Goal: Task Accomplishment & Management: Complete application form

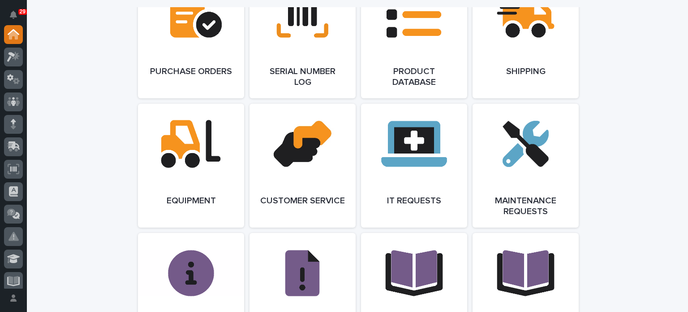
scroll to position [959, 0]
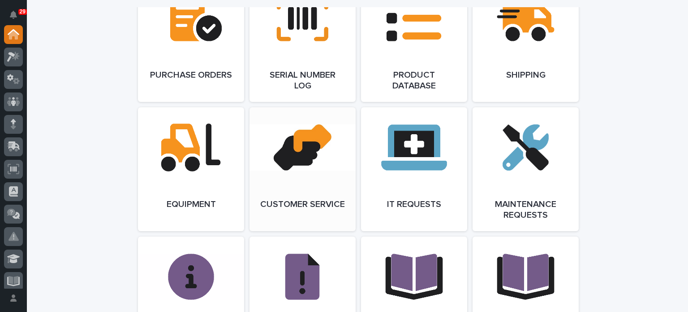
click at [300, 196] on link "Open Link" at bounding box center [303, 169] width 106 height 124
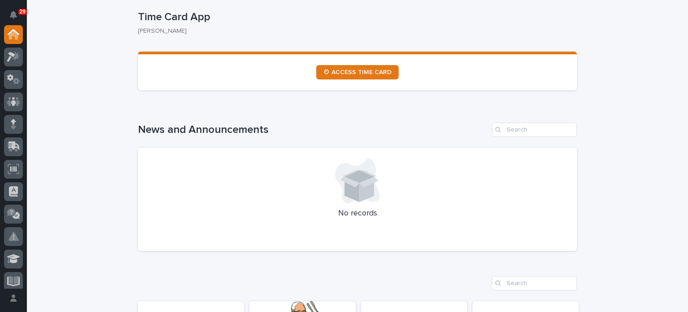
scroll to position [506, 0]
click at [515, 281] on input "Search" at bounding box center [534, 283] width 85 height 14
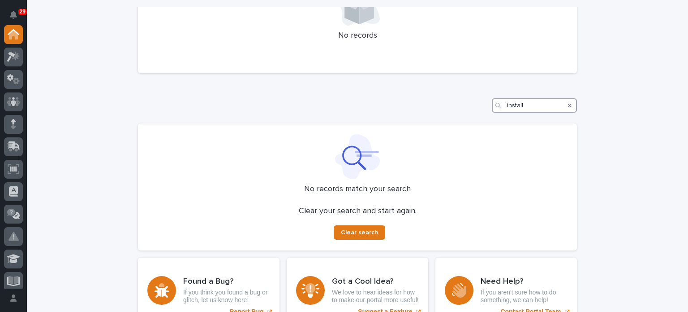
scroll to position [691, 0]
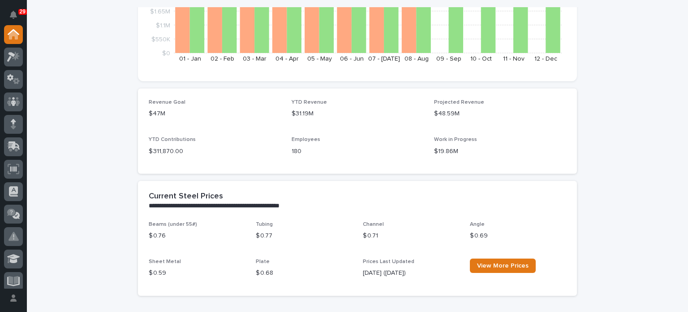
type input "install"
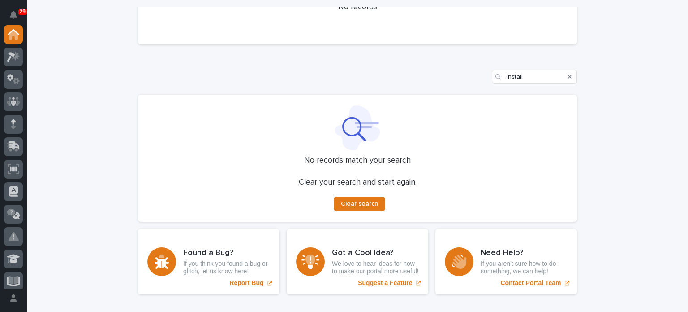
scroll to position [773, 0]
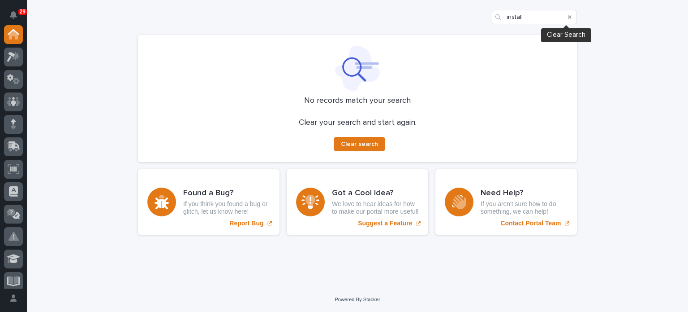
click at [568, 17] on icon "Search" at bounding box center [570, 16] width 4 height 5
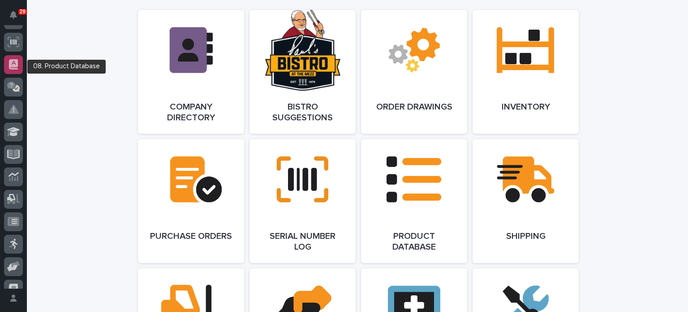
scroll to position [0, 0]
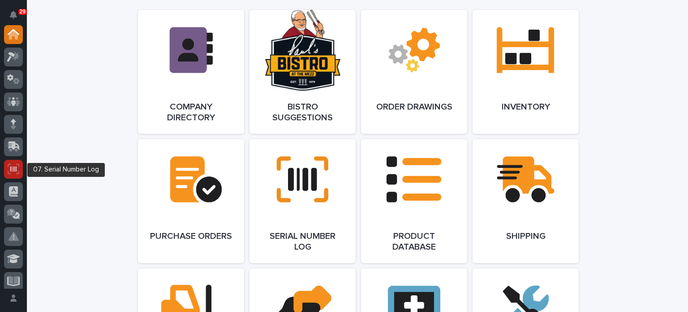
click at [19, 168] on icon at bounding box center [14, 169] width 12 height 10
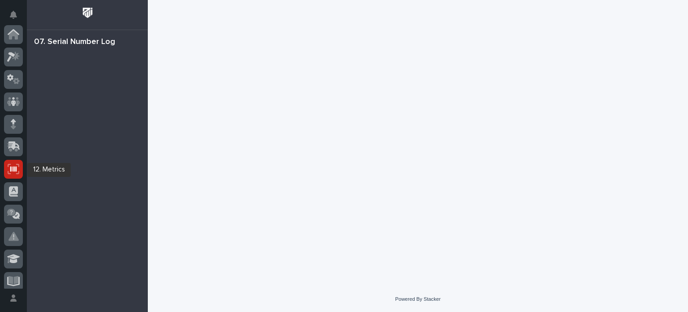
scroll to position [134, 0]
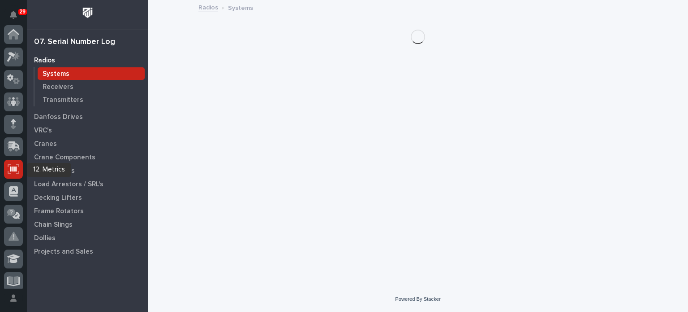
scroll to position [134, 0]
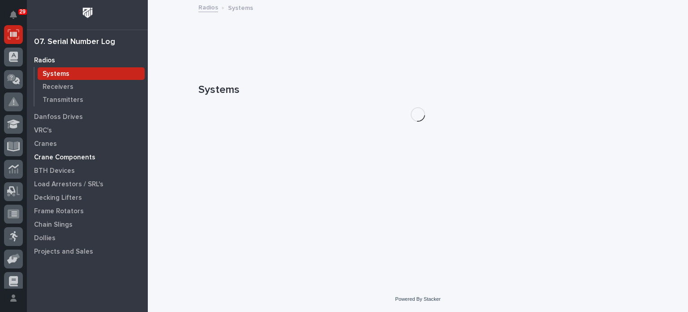
click at [46, 152] on div "Crane Components" at bounding box center [87, 157] width 117 height 13
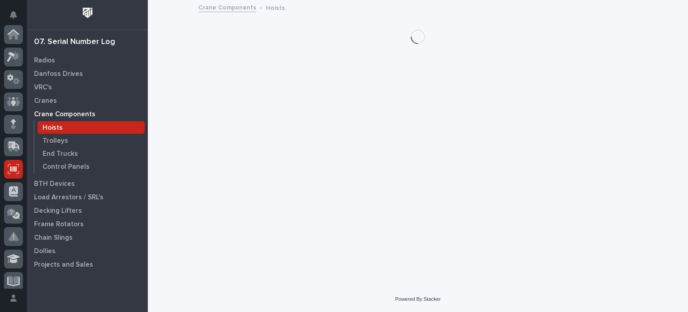
scroll to position [134, 0]
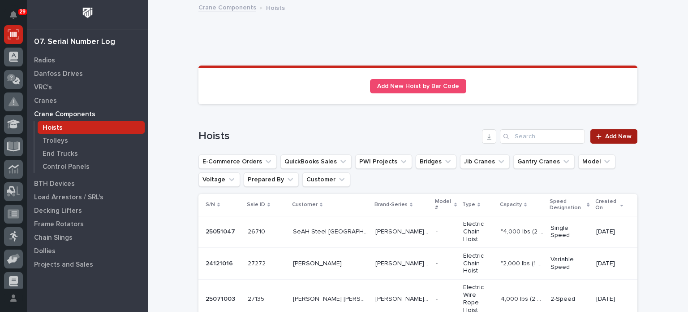
click at [621, 134] on span "Add New" at bounding box center [619, 136] width 26 height 6
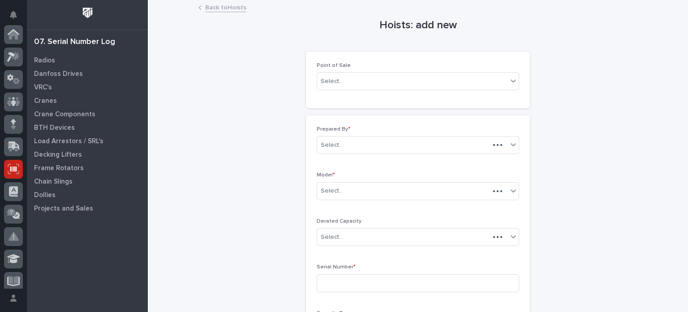
scroll to position [134, 0]
click at [498, 84] on div "Select..." at bounding box center [412, 81] width 190 height 15
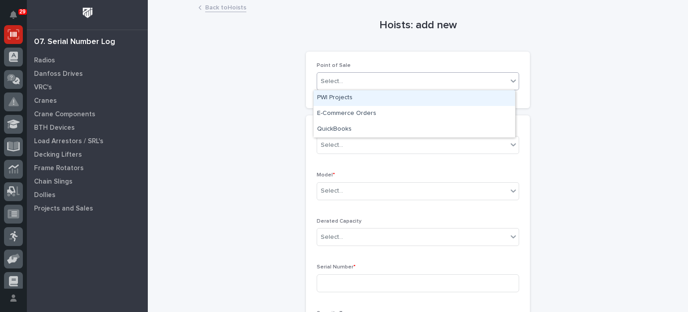
click at [491, 103] on div "PWI Projects" at bounding box center [415, 98] width 202 height 16
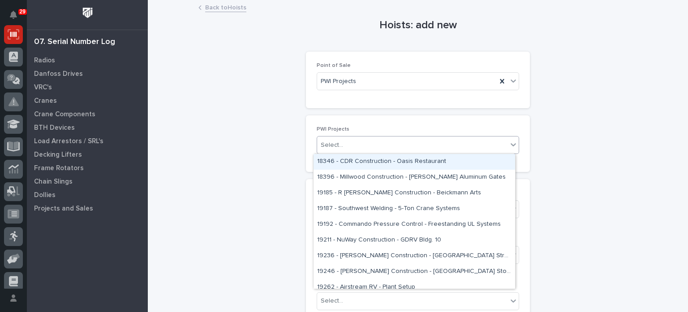
click at [474, 140] on div "Select..." at bounding box center [412, 145] width 190 height 15
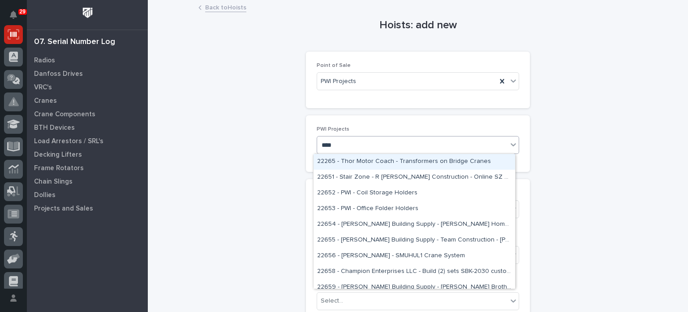
type input "*****"
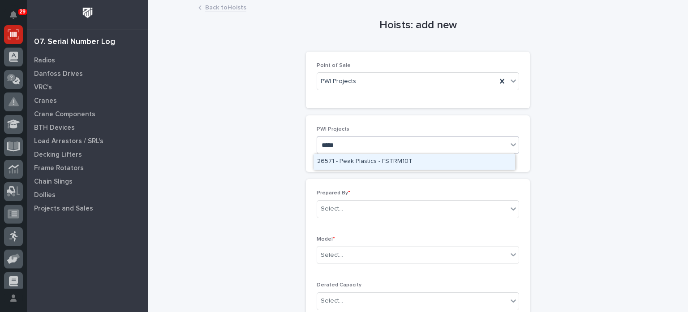
click at [472, 159] on div "26571 - Peak Plastics - FSTRM10T" at bounding box center [415, 162] width 202 height 16
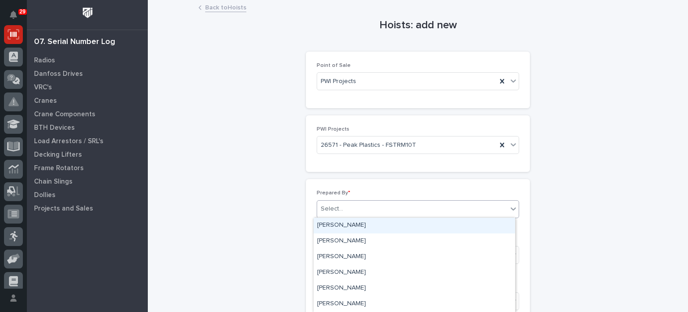
click at [513, 207] on icon at bounding box center [513, 208] width 9 height 9
type input "*****"
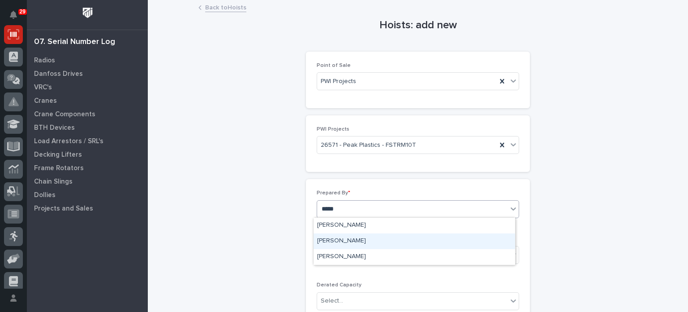
click at [478, 238] on div "Patrick Briar" at bounding box center [415, 241] width 202 height 16
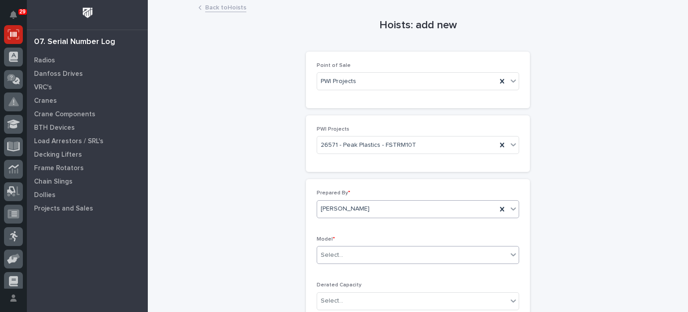
click at [460, 250] on div "Select..." at bounding box center [412, 254] width 190 height 15
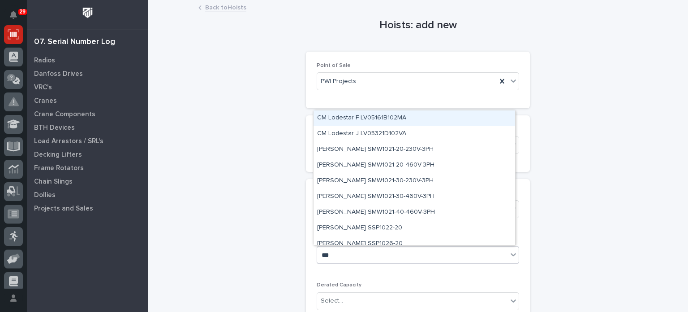
type input "****"
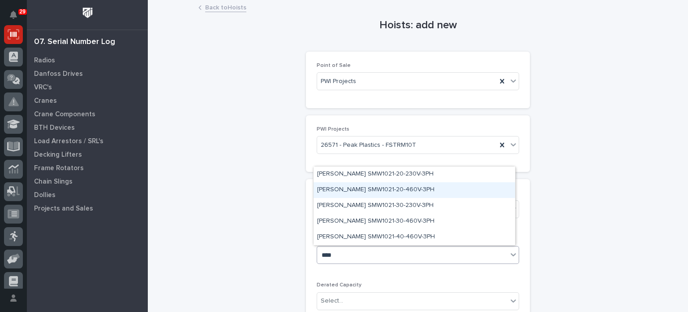
drag, startPoint x: 382, startPoint y: 181, endPoint x: 382, endPoint y: 186, distance: 5.4
click at [382, 186] on div "Starke SMW1021-20-460V-3PH" at bounding box center [415, 190] width 202 height 16
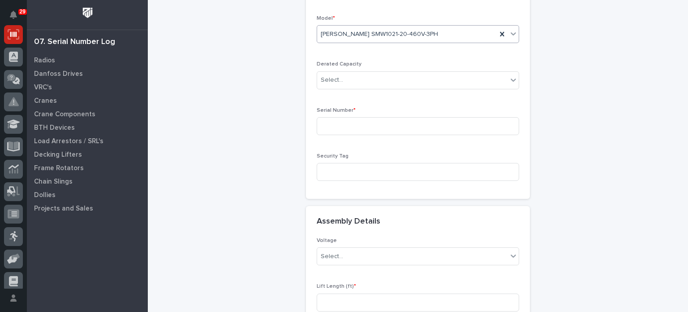
scroll to position [221, 0]
click at [391, 126] on input at bounding box center [418, 126] width 203 height 18
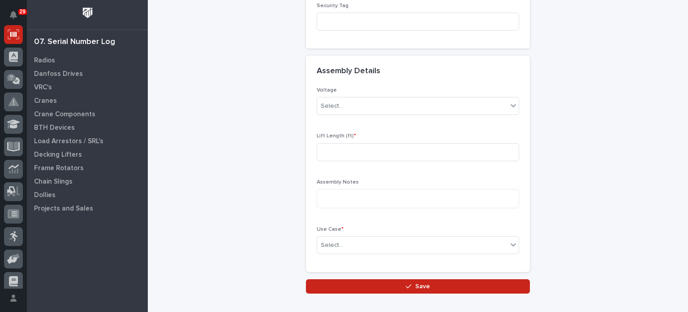
scroll to position [372, 0]
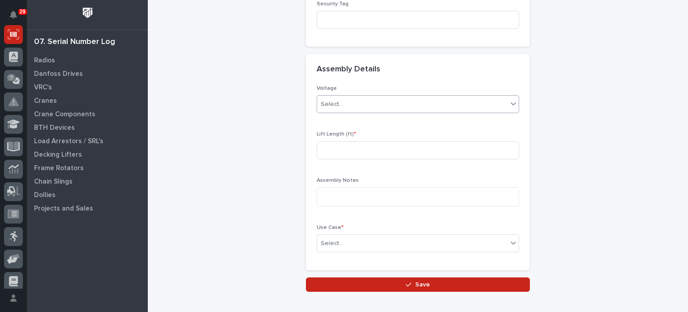
type input "25031012"
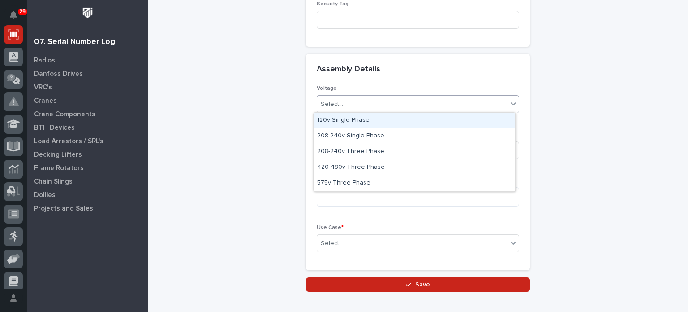
click at [513, 104] on icon at bounding box center [513, 103] width 9 height 9
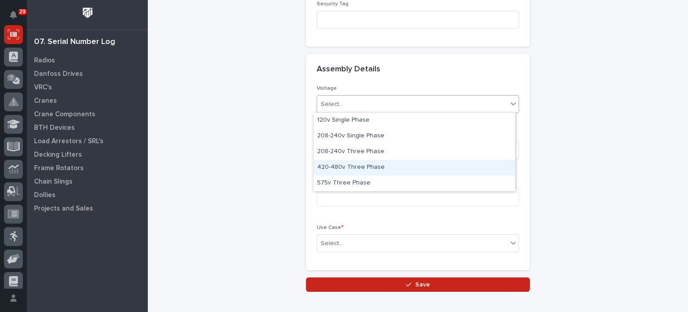
click at [481, 165] on div "420-480v Three Phase" at bounding box center [415, 168] width 202 height 16
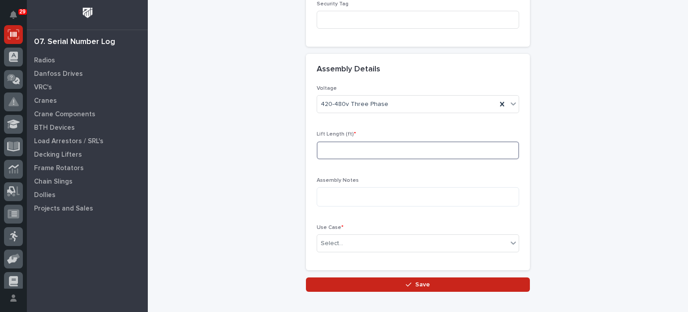
click at [475, 149] on input at bounding box center [418, 150] width 203 height 18
type input "20"
click at [425, 242] on div "Select..." at bounding box center [412, 243] width 190 height 15
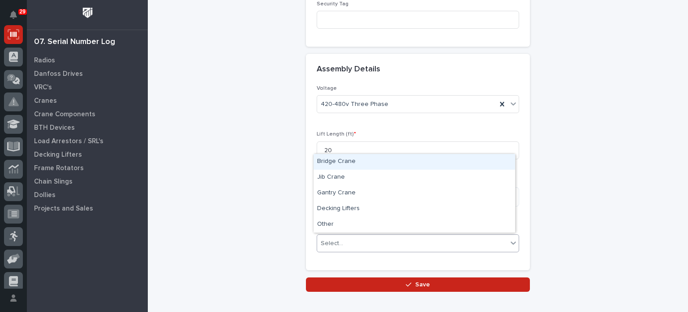
click at [418, 164] on div "Bridge Crane" at bounding box center [415, 162] width 202 height 16
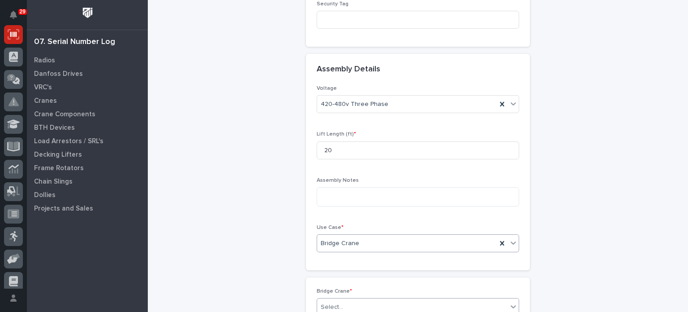
click at [404, 302] on div "Select..." at bounding box center [412, 306] width 190 height 15
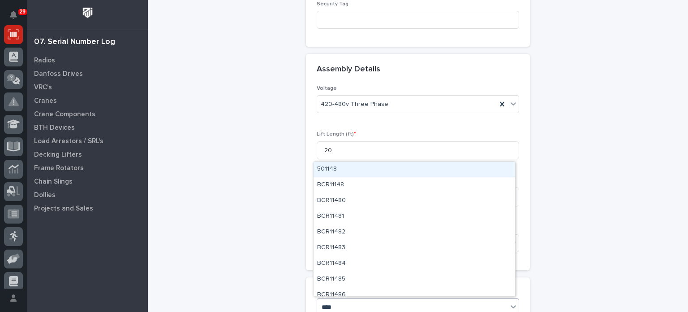
type input "*****"
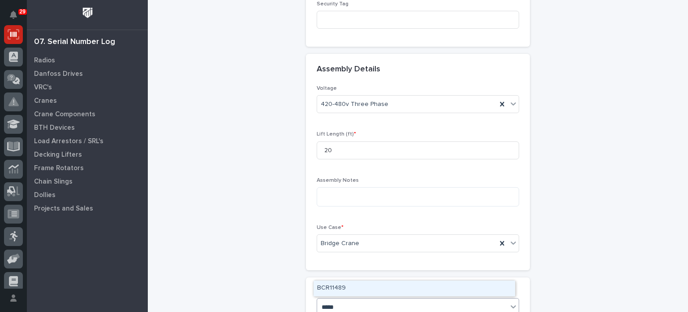
click at [404, 285] on div "BCR11489" at bounding box center [415, 288] width 202 height 16
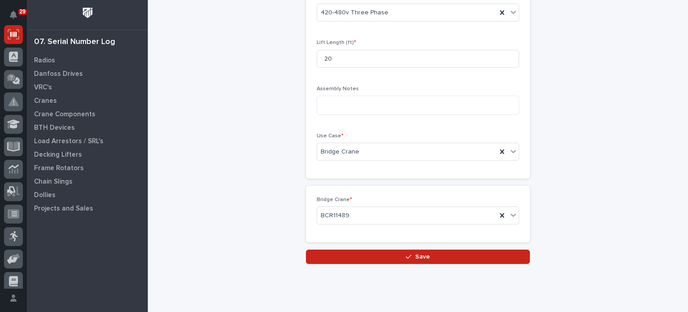
scroll to position [485, 0]
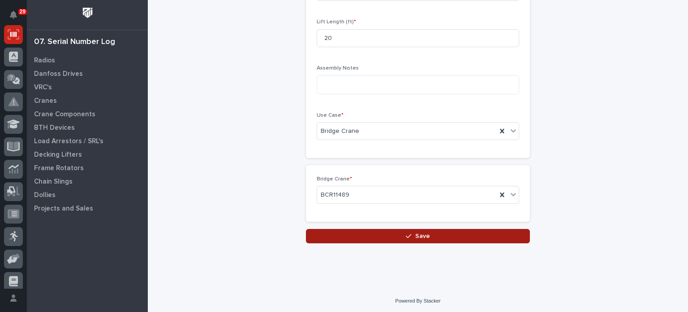
click at [448, 234] on button "Save" at bounding box center [418, 236] width 224 height 14
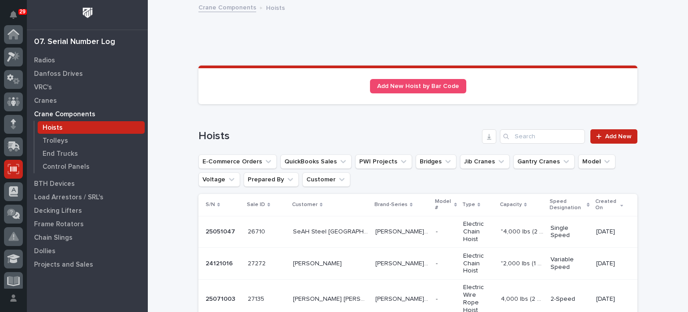
scroll to position [134, 0]
click at [333, 295] on p at bounding box center [330, 299] width 75 height 8
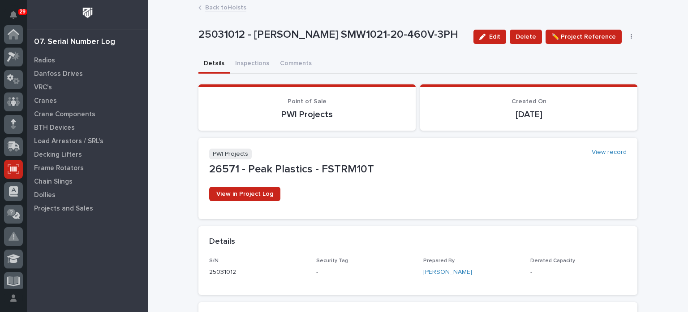
scroll to position [134, 0]
click at [243, 60] on button "Inspections" at bounding box center [252, 64] width 45 height 19
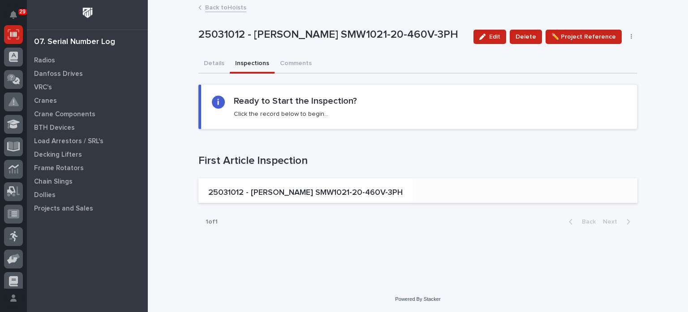
click at [307, 184] on div "25031012 - Starke SMW1021-20-460V-3PH" at bounding box center [306, 193] width 202 height 19
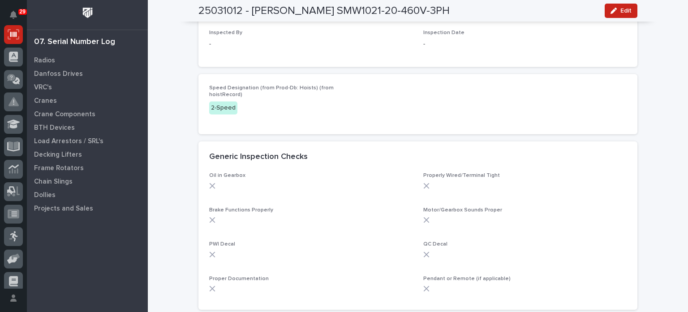
scroll to position [105, 0]
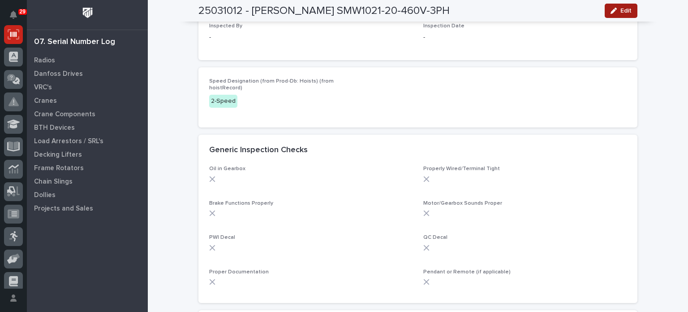
click at [616, 10] on div "button" at bounding box center [616, 11] width 10 height 6
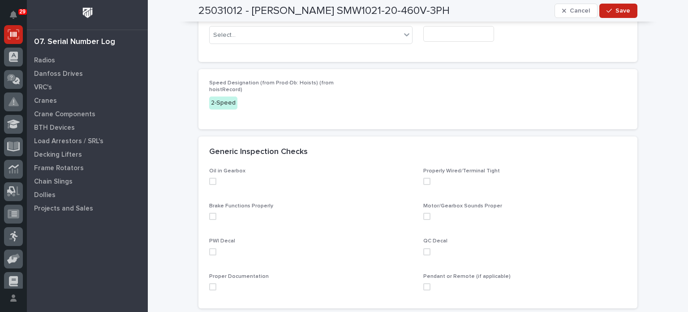
scroll to position [67, 0]
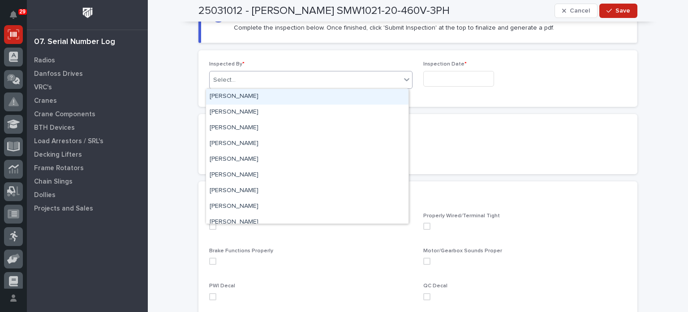
click at [403, 76] on icon at bounding box center [407, 79] width 9 height 9
type input "****"
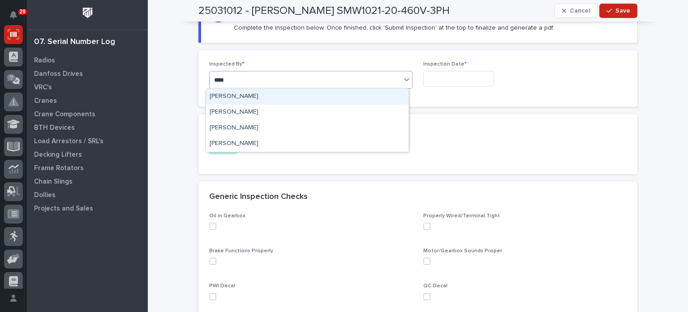
click at [251, 103] on div "Jerred Surma" at bounding box center [307, 97] width 203 height 16
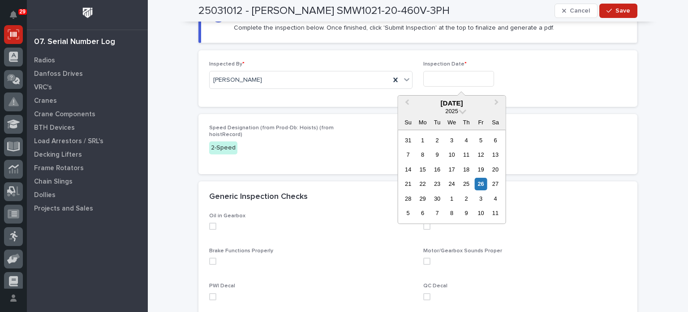
click at [434, 76] on input "text" at bounding box center [459, 79] width 71 height 16
click at [479, 181] on div "26" at bounding box center [481, 183] width 12 height 12
type input "**********"
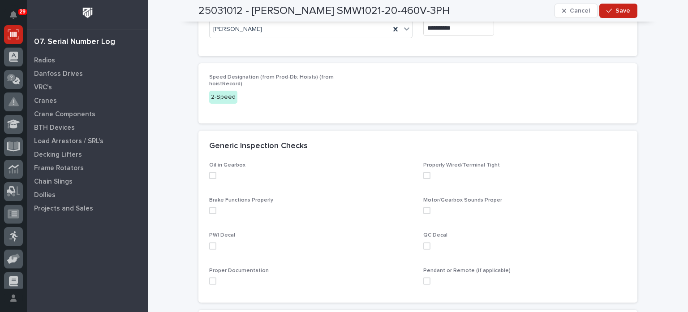
scroll to position [126, 0]
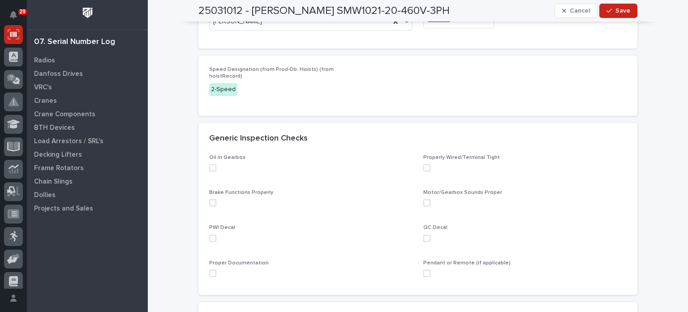
click at [209, 166] on span at bounding box center [212, 167] width 7 height 7
click at [209, 199] on span at bounding box center [212, 202] width 7 height 7
click at [209, 237] on span at bounding box center [212, 237] width 7 height 7
click at [209, 270] on span at bounding box center [212, 272] width 7 height 7
click at [424, 165] on span at bounding box center [427, 167] width 7 height 7
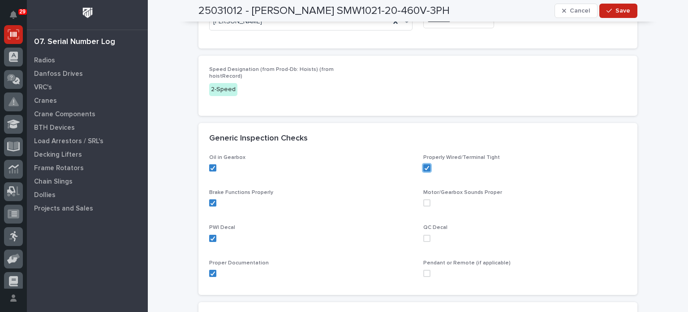
click at [424, 204] on span at bounding box center [427, 202] width 7 height 7
click at [427, 235] on span at bounding box center [427, 237] width 7 height 7
click at [424, 272] on span at bounding box center [427, 272] width 7 height 7
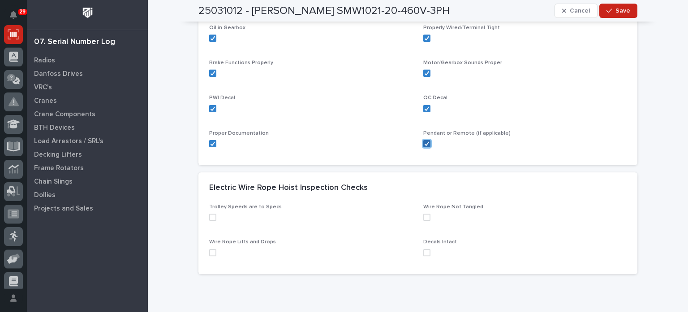
scroll to position [256, 0]
click at [210, 212] on span at bounding box center [212, 215] width 7 height 7
click at [424, 215] on span at bounding box center [427, 215] width 7 height 7
click at [424, 252] on span at bounding box center [427, 251] width 7 height 7
click at [211, 248] on span at bounding box center [212, 251] width 7 height 7
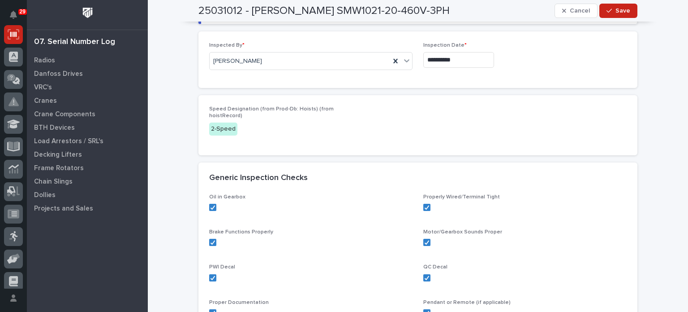
scroll to position [0, 0]
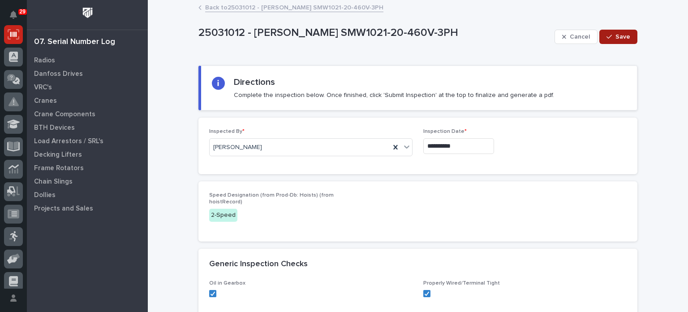
click at [611, 36] on div "button" at bounding box center [611, 37] width 9 height 6
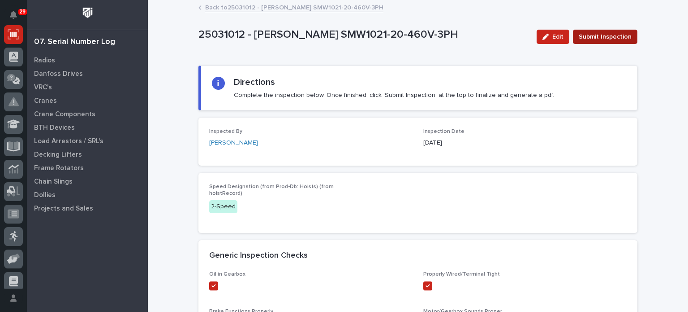
click at [612, 35] on span "Submit Inspection" at bounding box center [605, 36] width 53 height 11
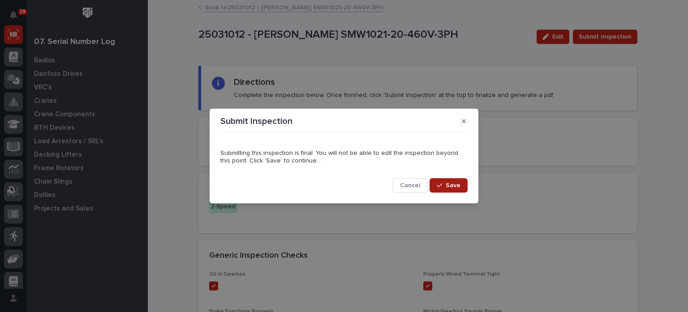
click at [456, 184] on span "Save" at bounding box center [453, 185] width 15 height 8
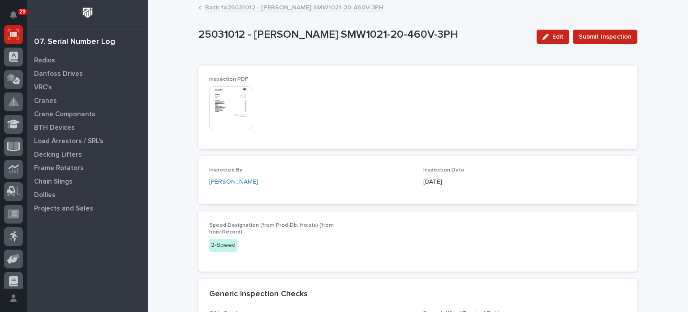
click at [228, 104] on img at bounding box center [230, 107] width 43 height 43
